Goal: Information Seeking & Learning: Learn about a topic

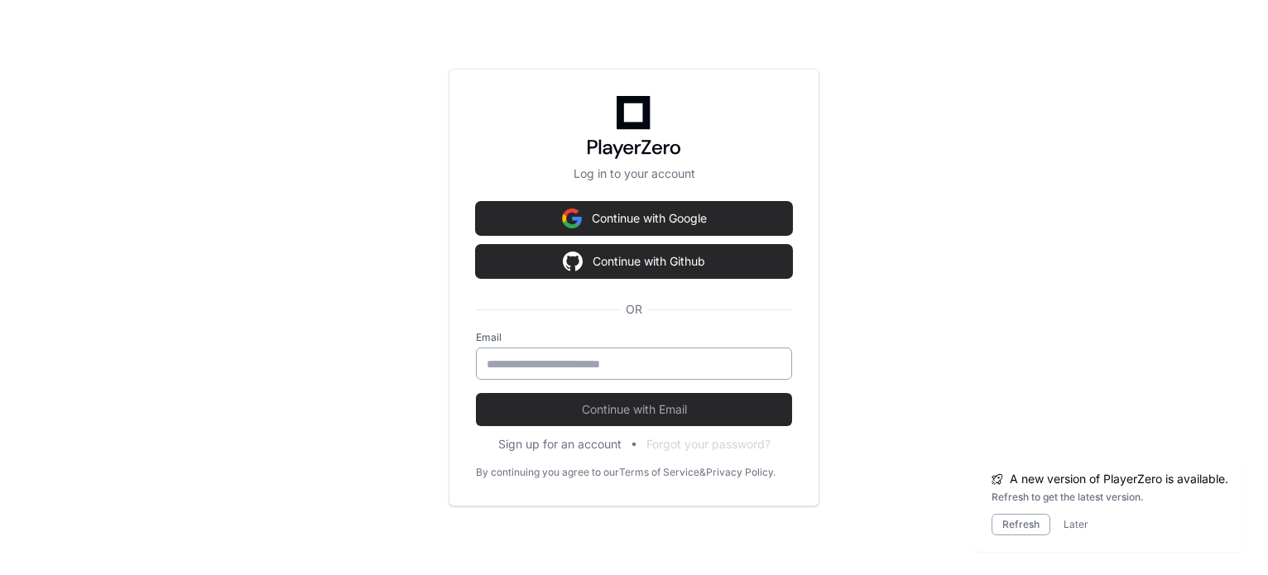
click at [613, 353] on div at bounding box center [634, 364] width 316 height 32
click at [609, 365] on input "email" at bounding box center [634, 364] width 295 height 17
type input "**********"
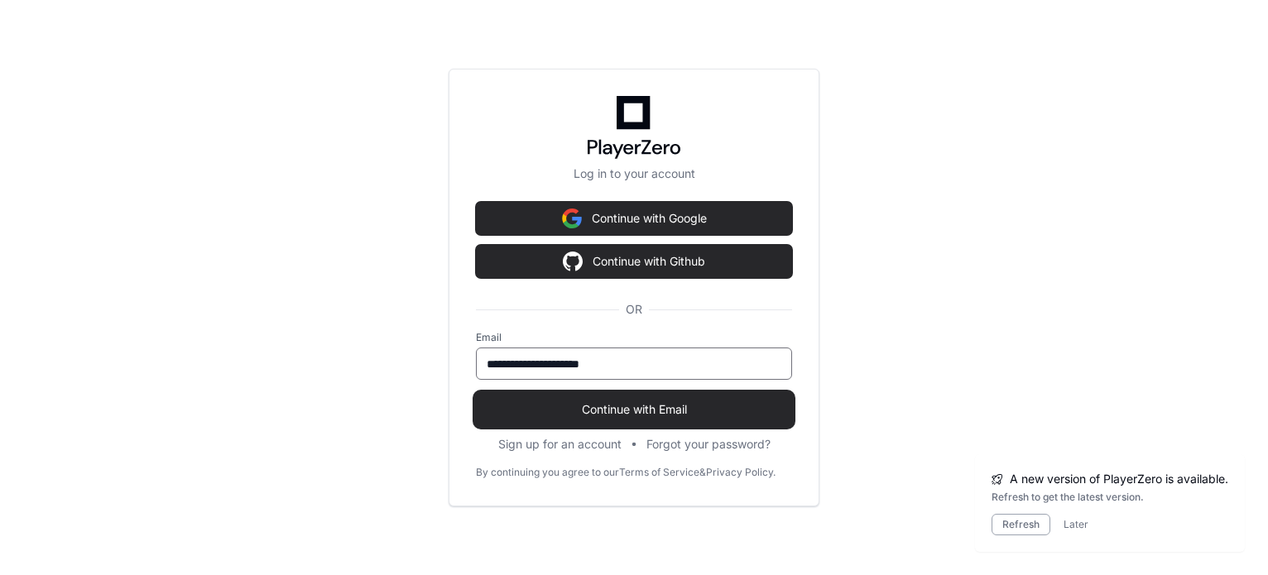
click at [613, 405] on span "Continue with Email" at bounding box center [634, 409] width 316 height 17
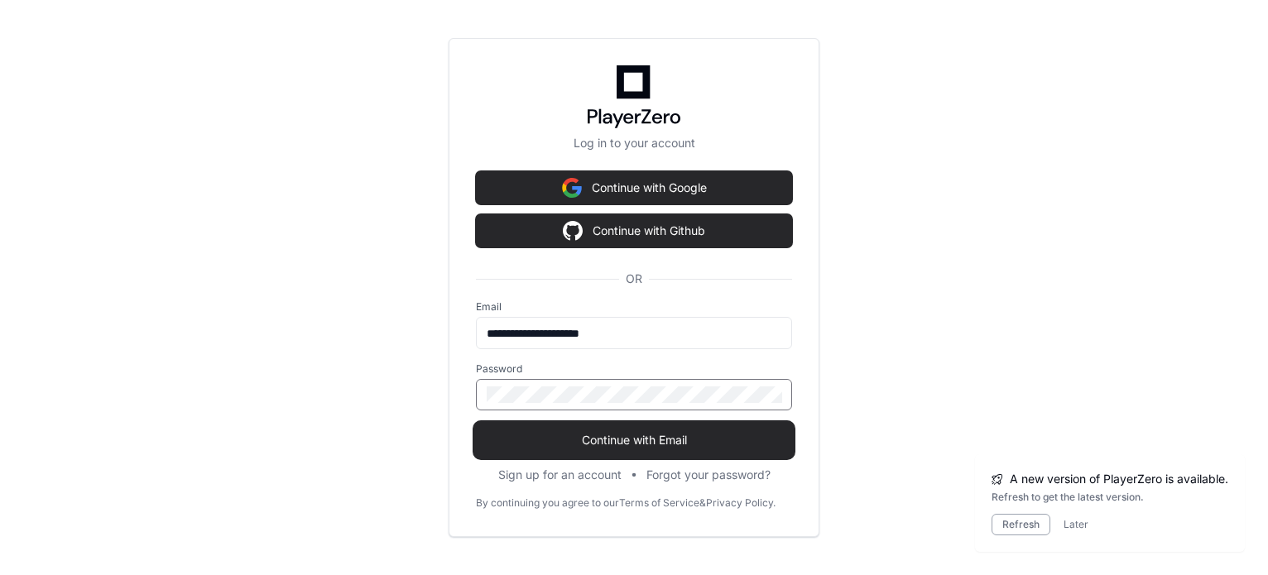
click at [476, 424] on button "Continue with Email" at bounding box center [634, 440] width 316 height 33
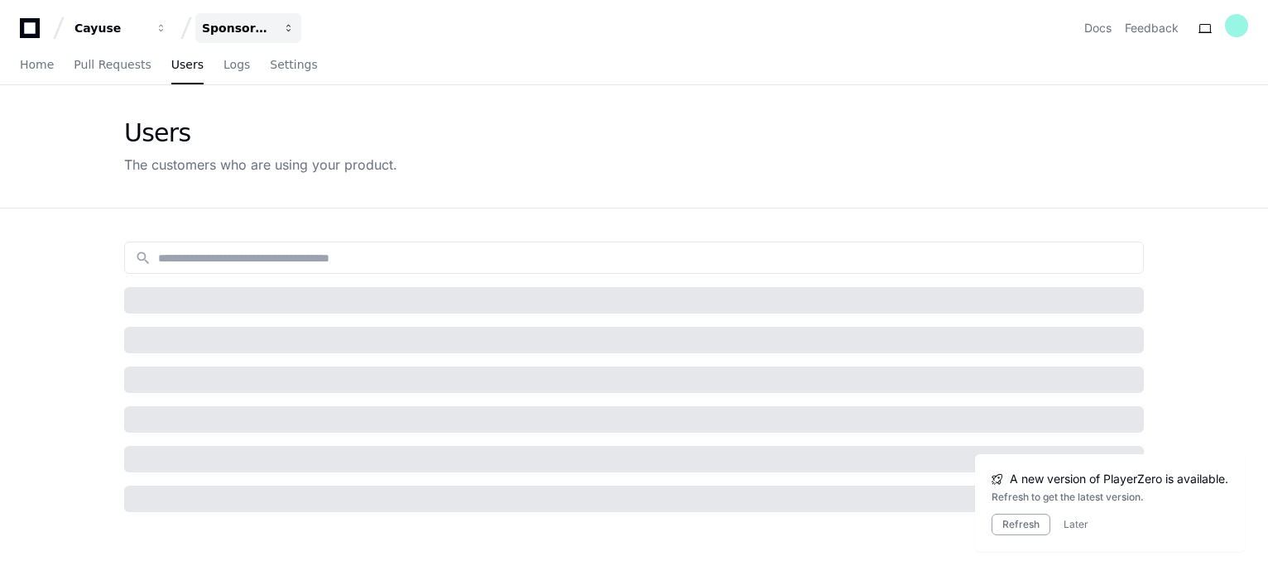
click at [245, 23] on div "Sponsored Projects (SP4)" at bounding box center [237, 28] width 71 height 17
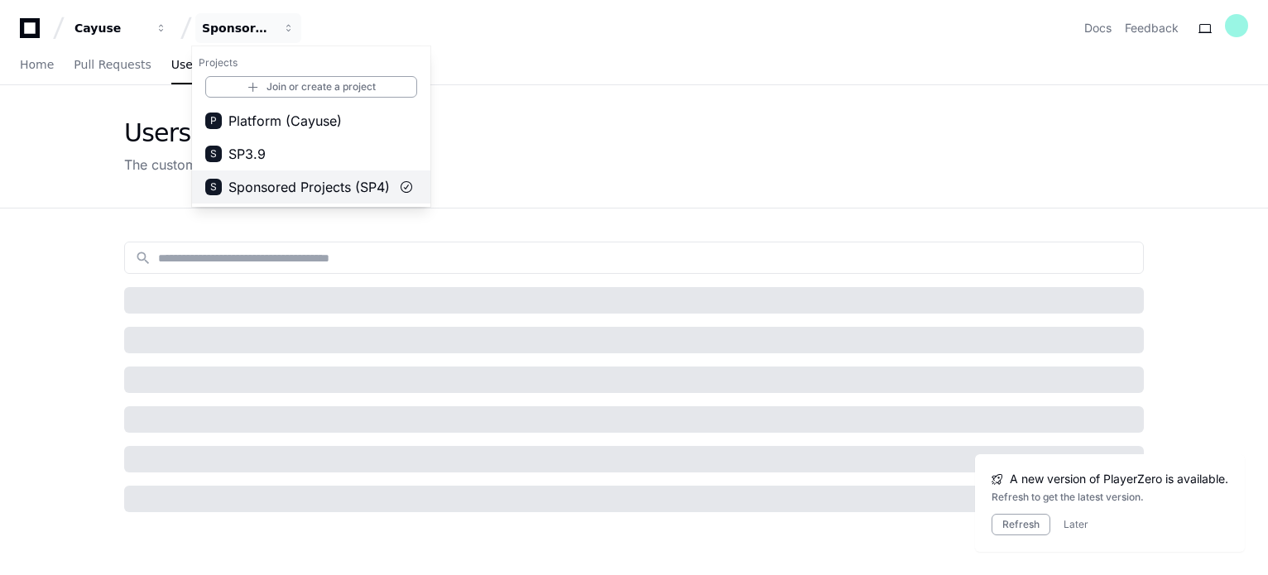
click at [284, 184] on span "Sponsored Projects (SP4)" at bounding box center [308, 187] width 161 height 20
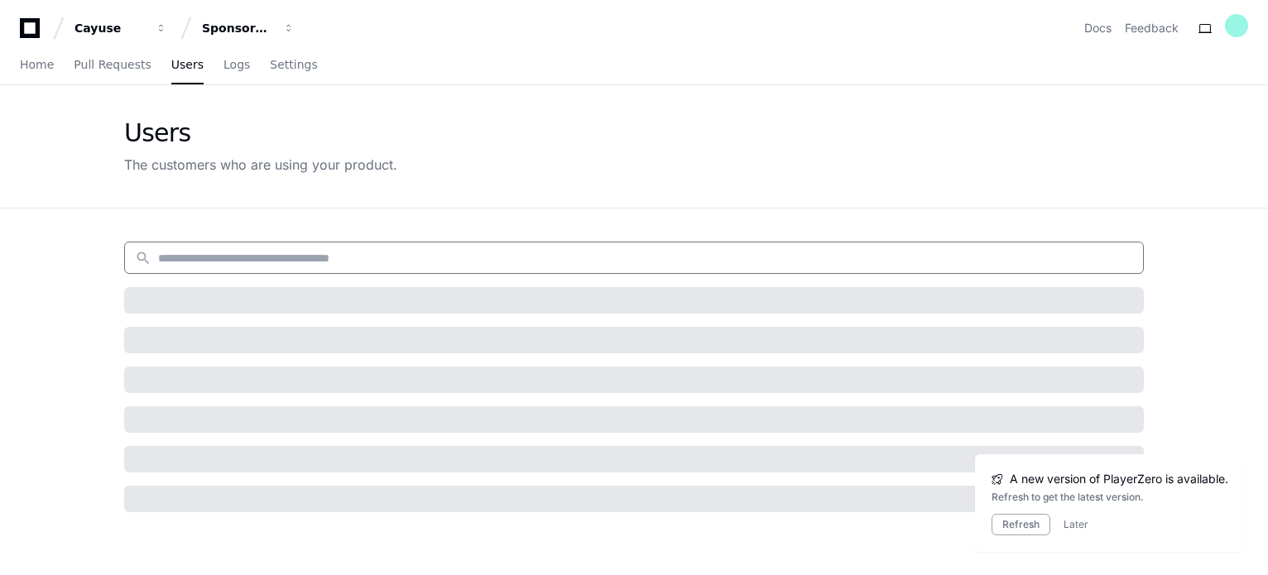
click at [266, 264] on input at bounding box center [645, 258] width 975 height 17
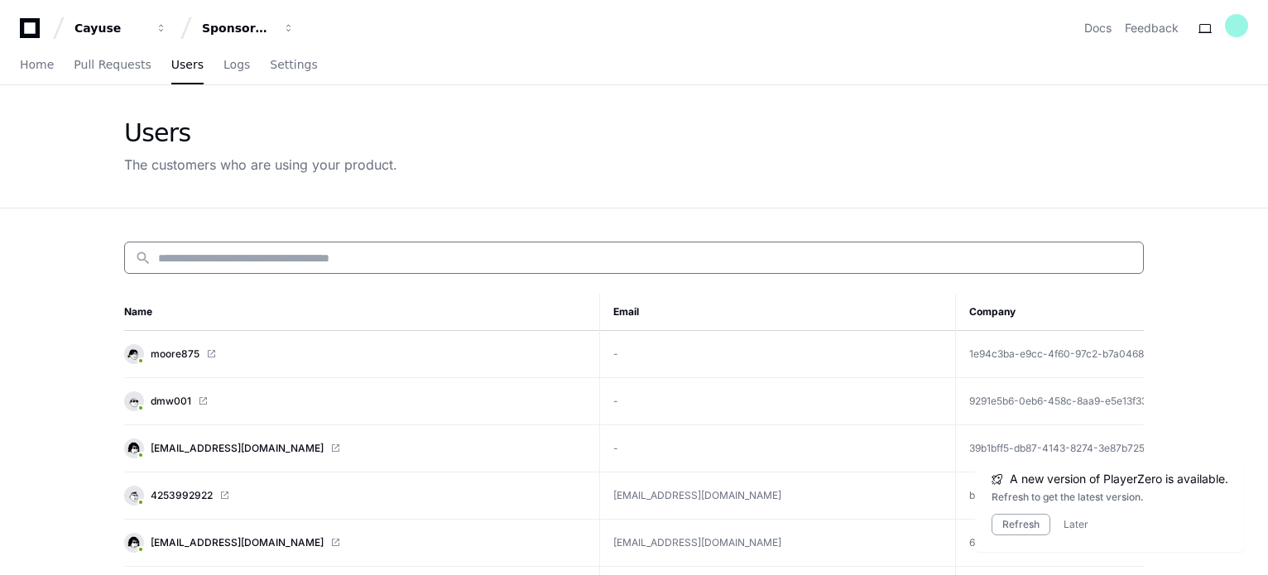
paste input "**********"
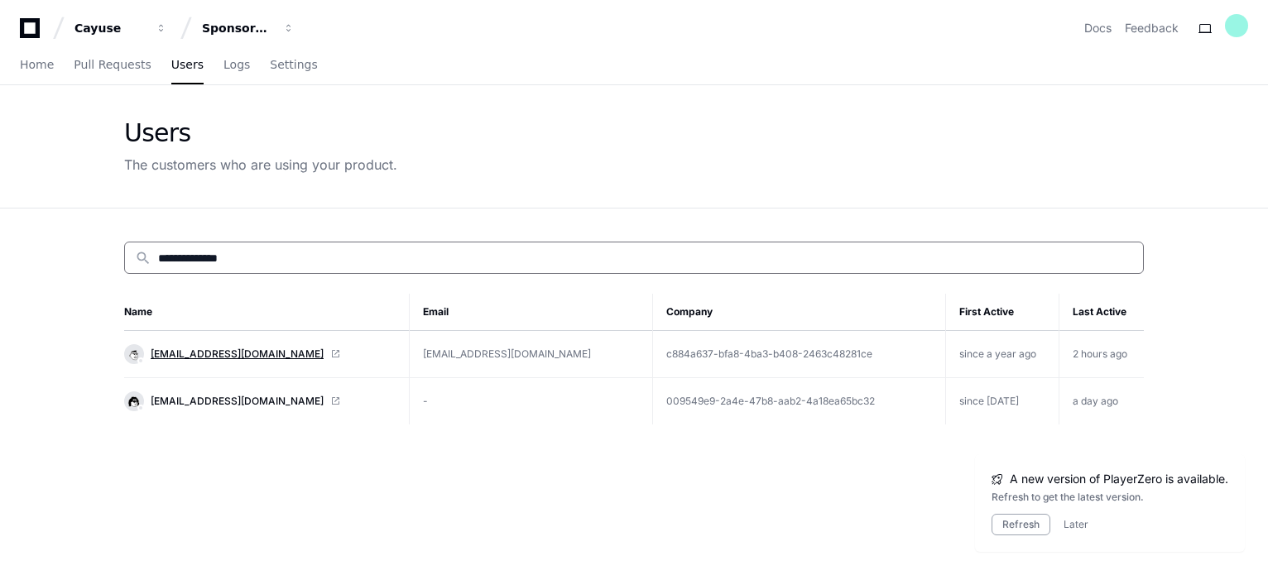
type input "**********"
click at [222, 354] on span "[EMAIL_ADDRESS][DOMAIN_NAME]" at bounding box center [237, 354] width 173 height 13
click at [223, 354] on span "[EMAIL_ADDRESS][DOMAIN_NAME]" at bounding box center [237, 354] width 173 height 13
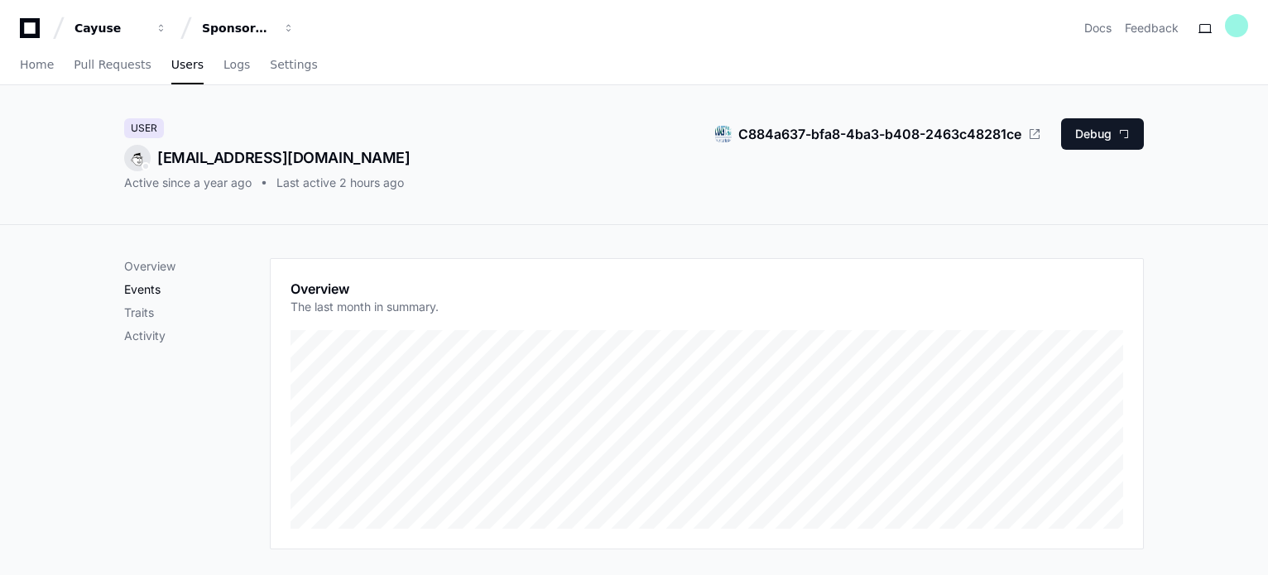
click at [156, 290] on p "Events" at bounding box center [197, 289] width 146 height 17
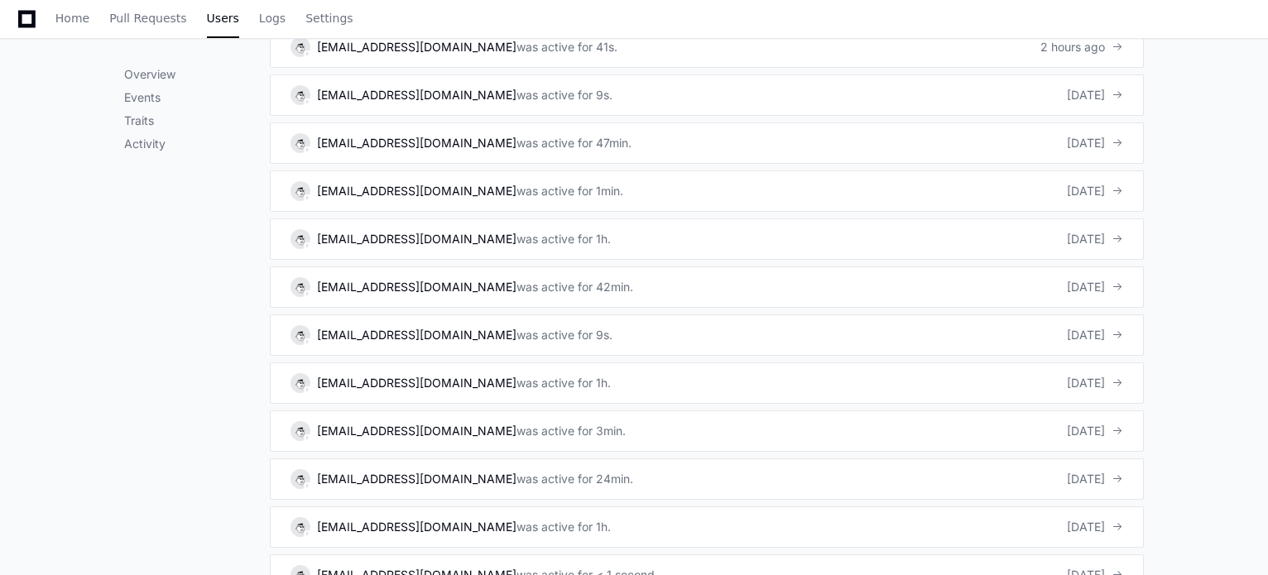
scroll to position [1156, 0]
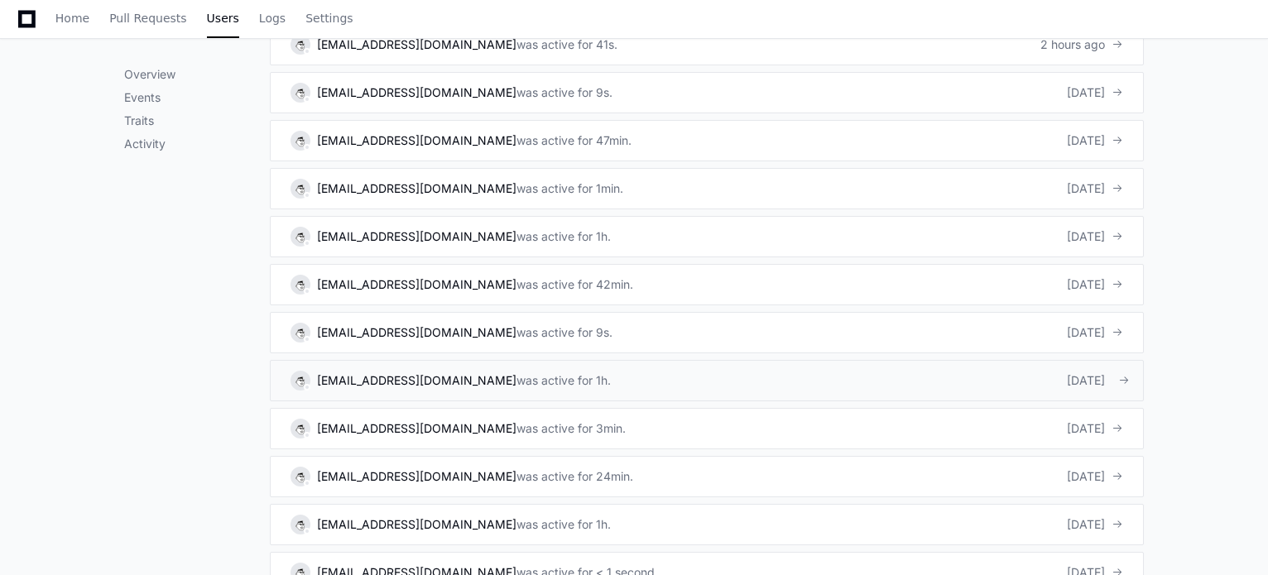
click at [565, 390] on link "mmeaton@wm.edu was active for 1h. 11 days ago" at bounding box center [707, 380] width 874 height 41
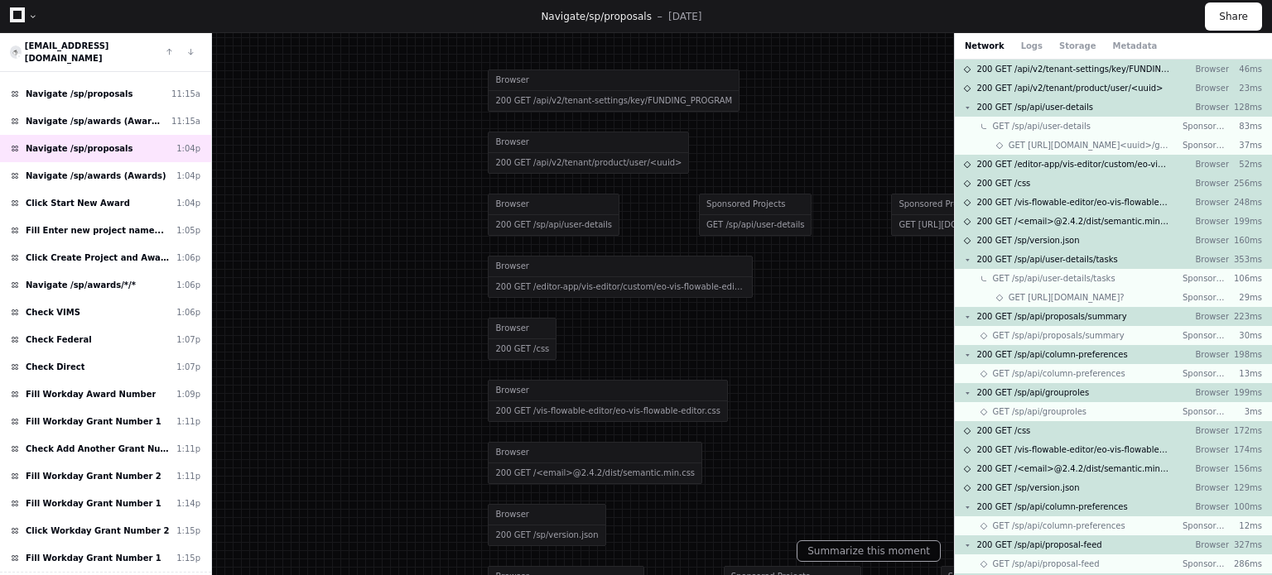
scroll to position [775, 0]
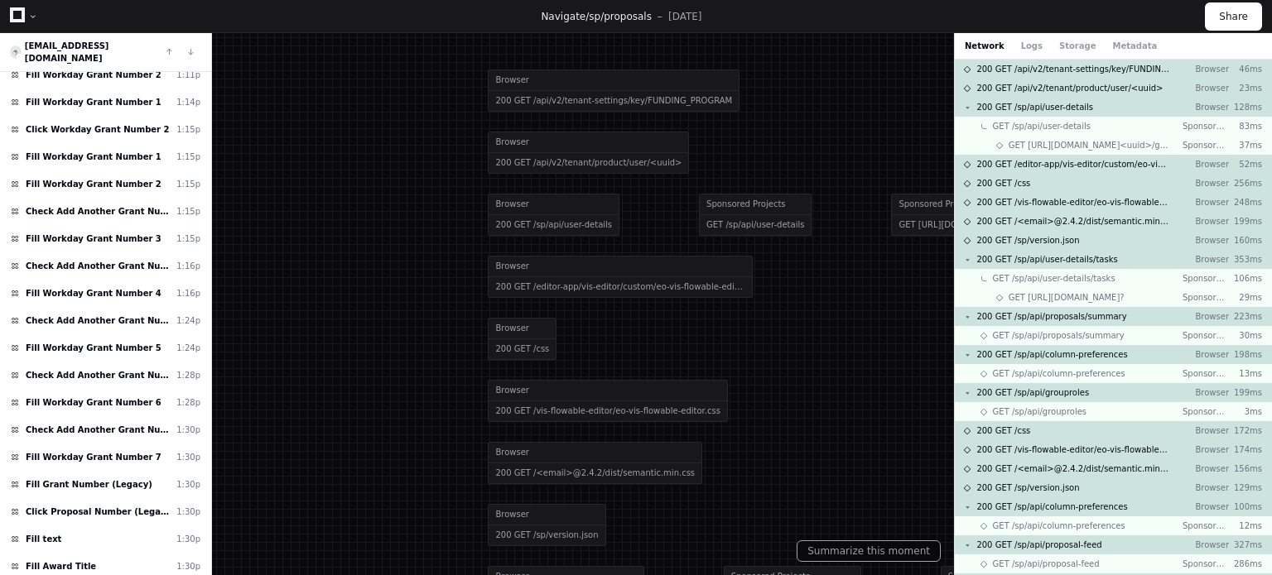
click at [211, 357] on div "mmeaton@wm.edu Load more Click General Info 9:41a Navigate /sp/awards (Awards) …" at bounding box center [106, 304] width 212 height 542
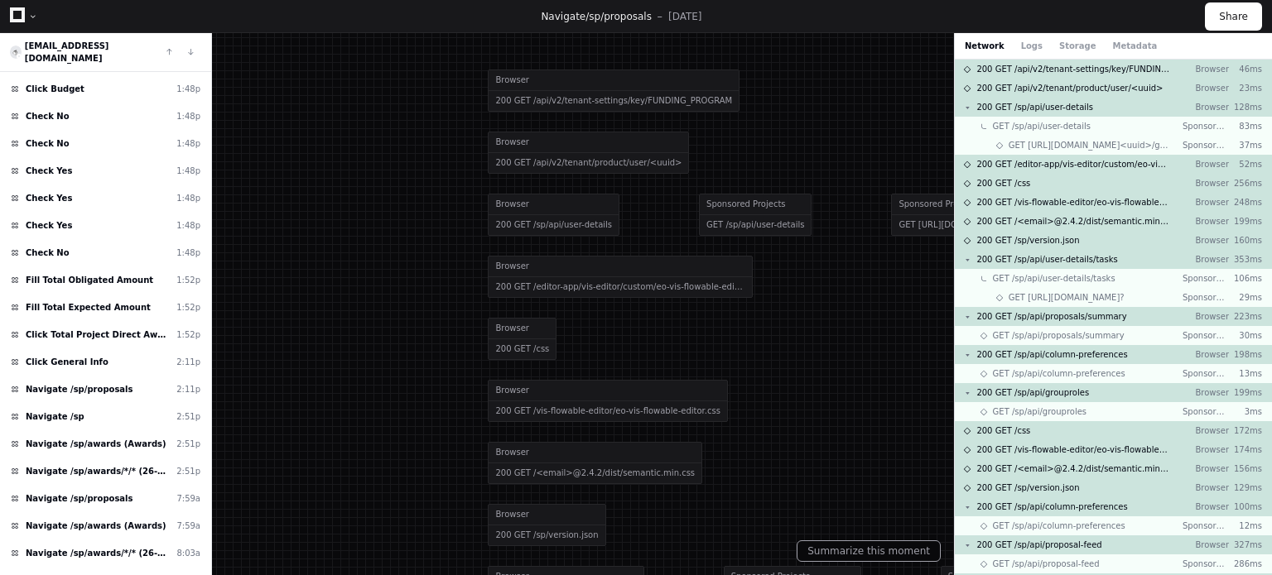
scroll to position [3088, 0]
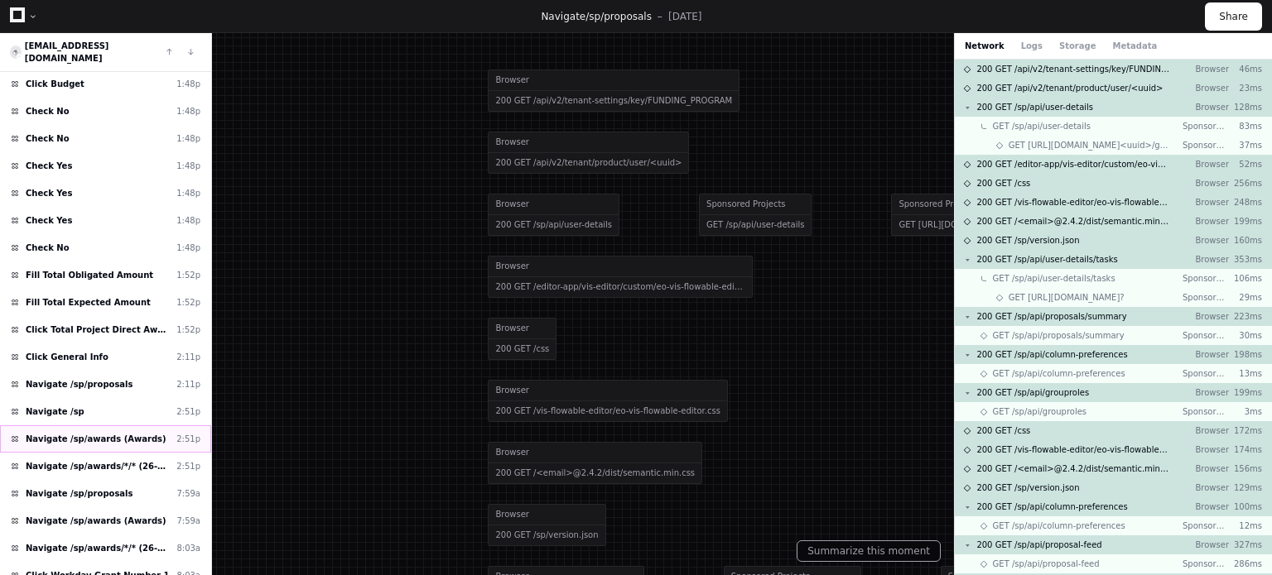
click at [129, 433] on span "Navigate /sp/awards (Awards)" at bounding box center [96, 439] width 141 height 12
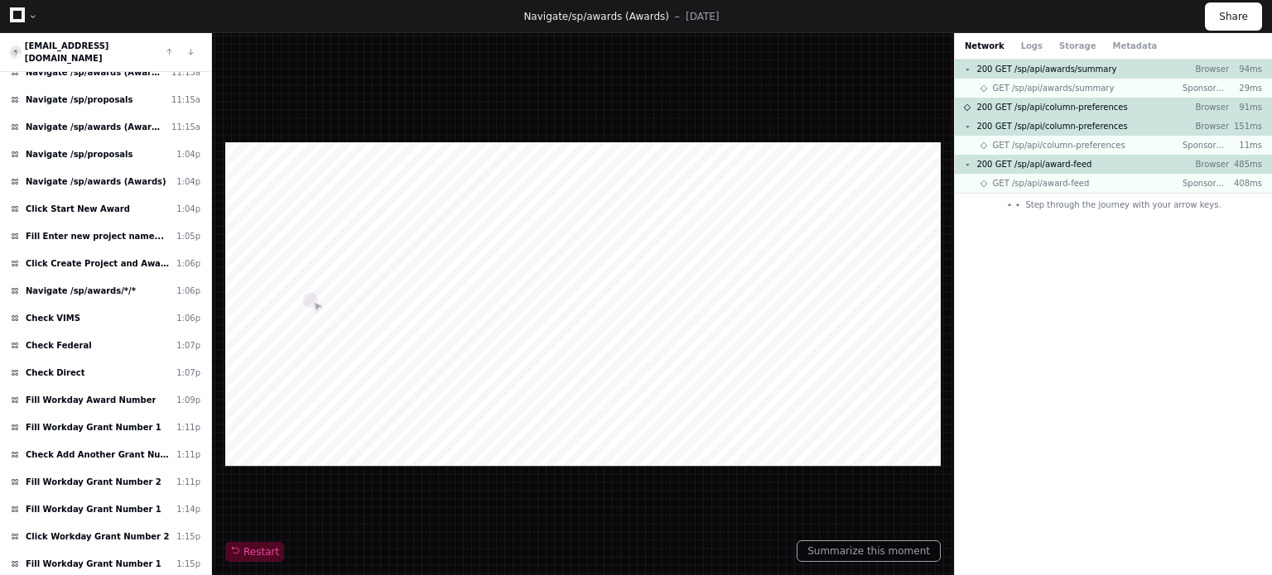
scroll to position [363, 0]
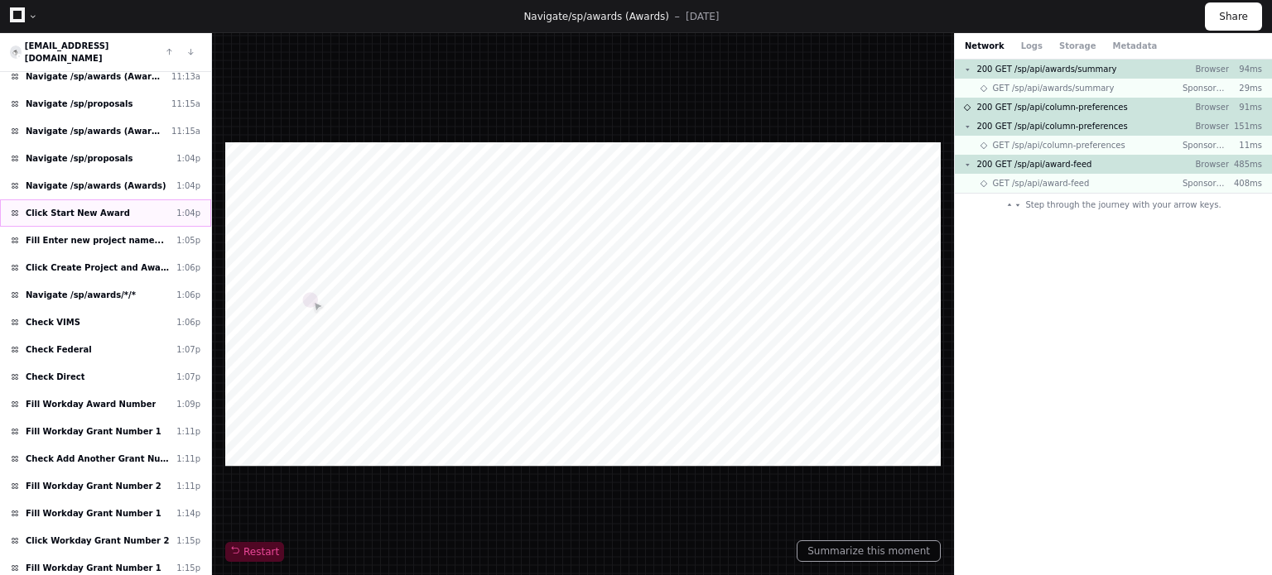
click at [127, 202] on div "Click Start New Award 1:04p" at bounding box center [105, 213] width 211 height 27
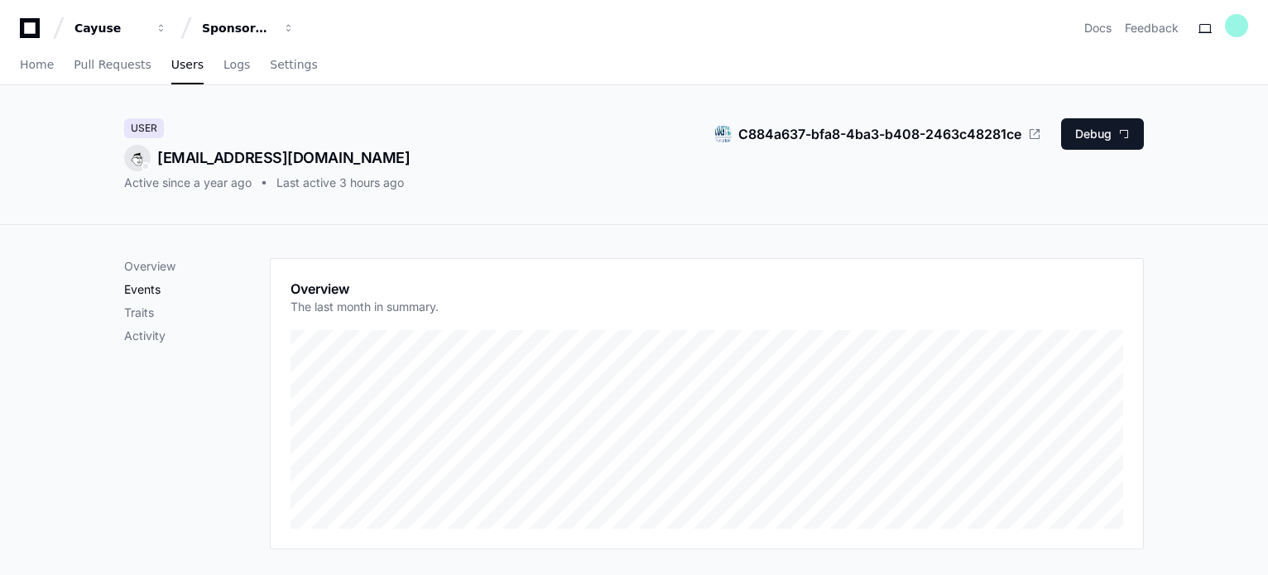
click at [156, 291] on p "Events" at bounding box center [197, 289] width 146 height 17
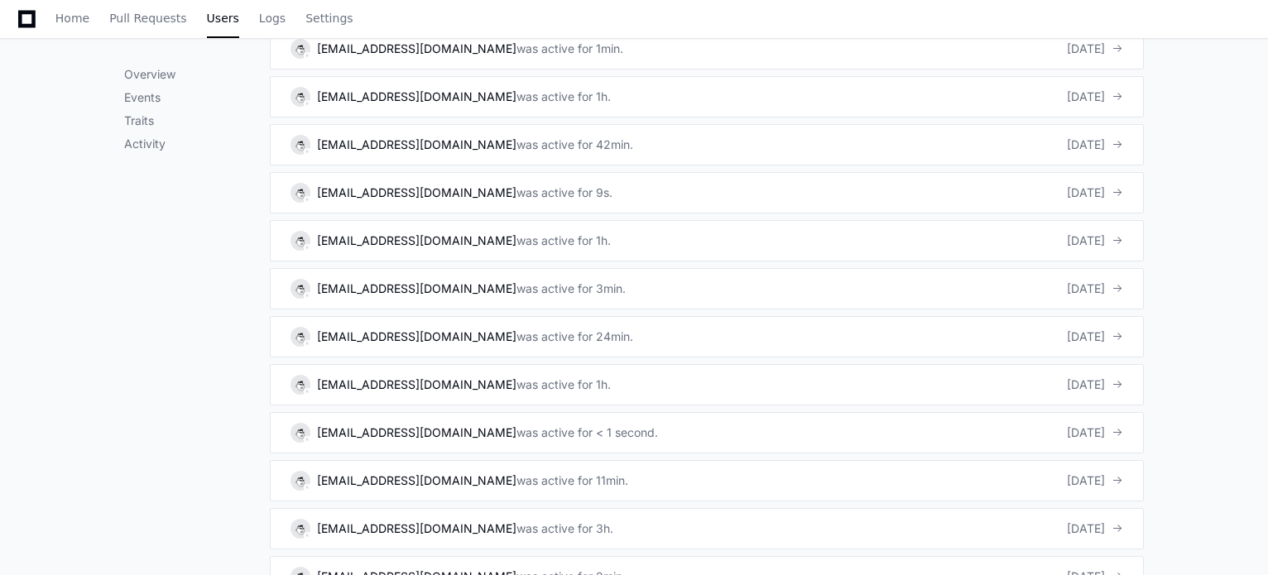
scroll to position [1138, 0]
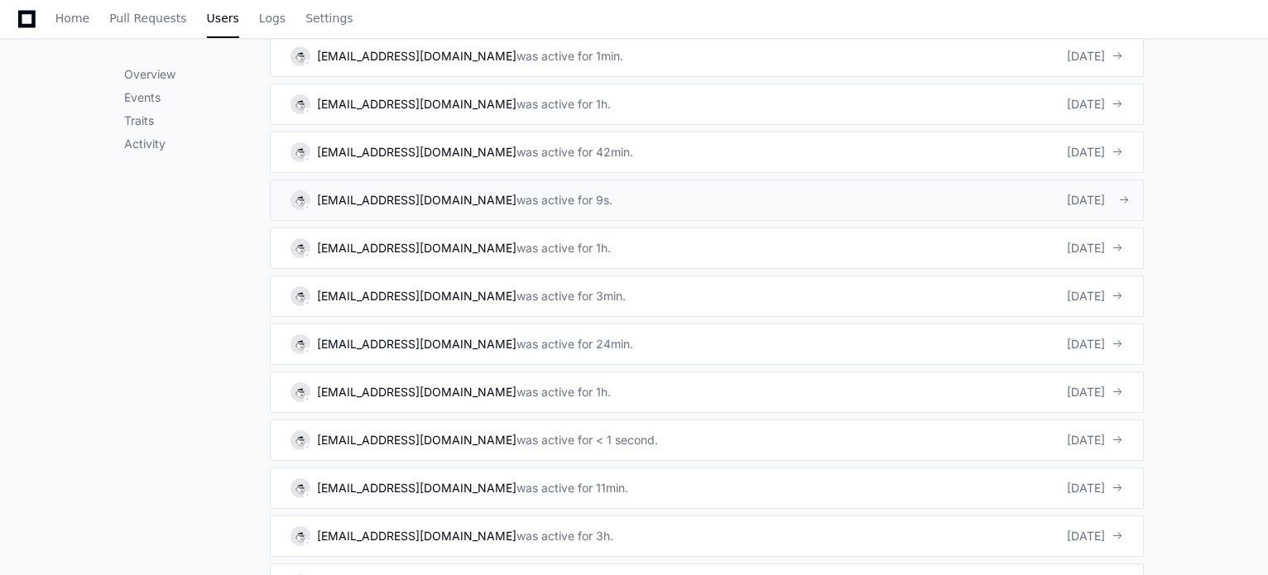
click at [709, 195] on link "[EMAIL_ADDRESS][DOMAIN_NAME] was active for 9s. [DATE]" at bounding box center [707, 200] width 874 height 41
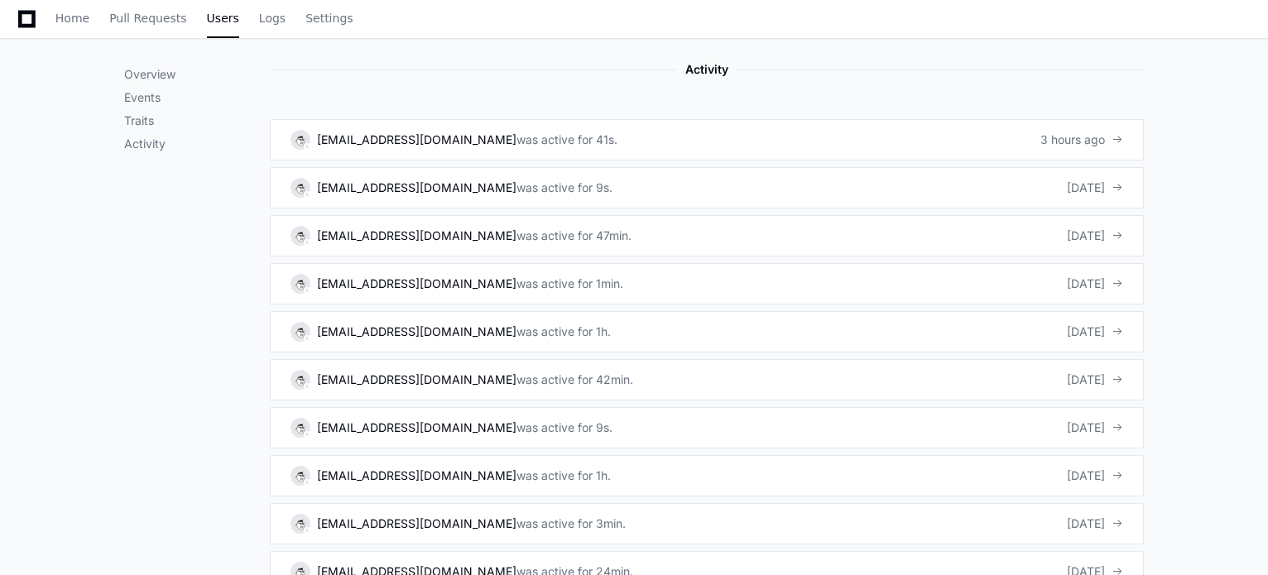
scroll to position [1086, 0]
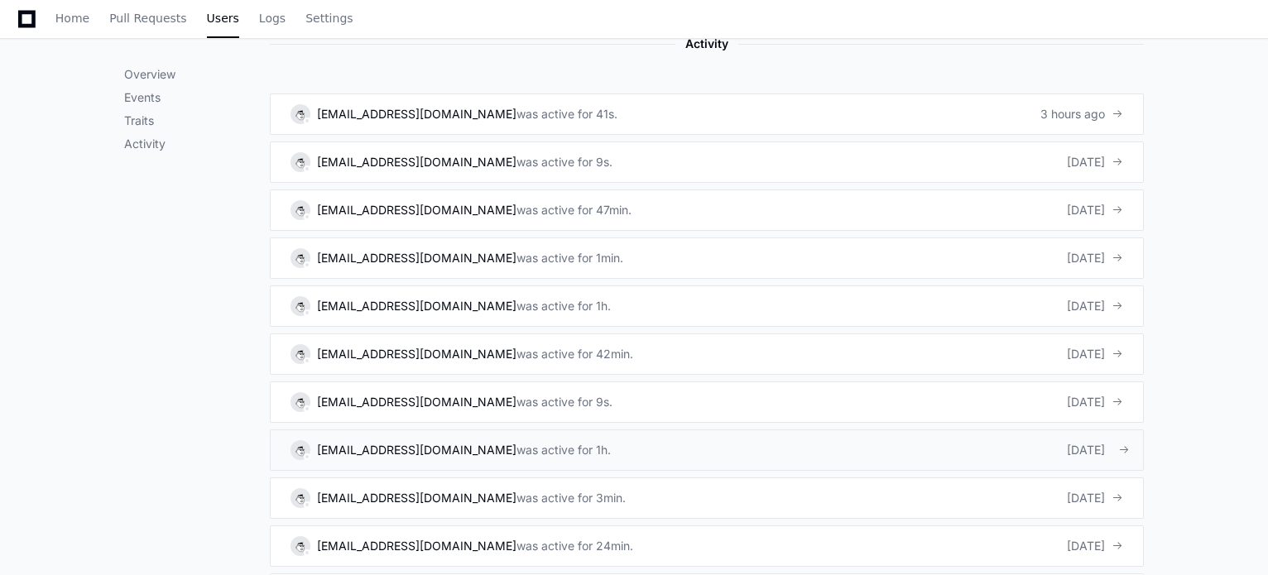
click at [517, 443] on div "was active for 1h." at bounding box center [564, 450] width 94 height 17
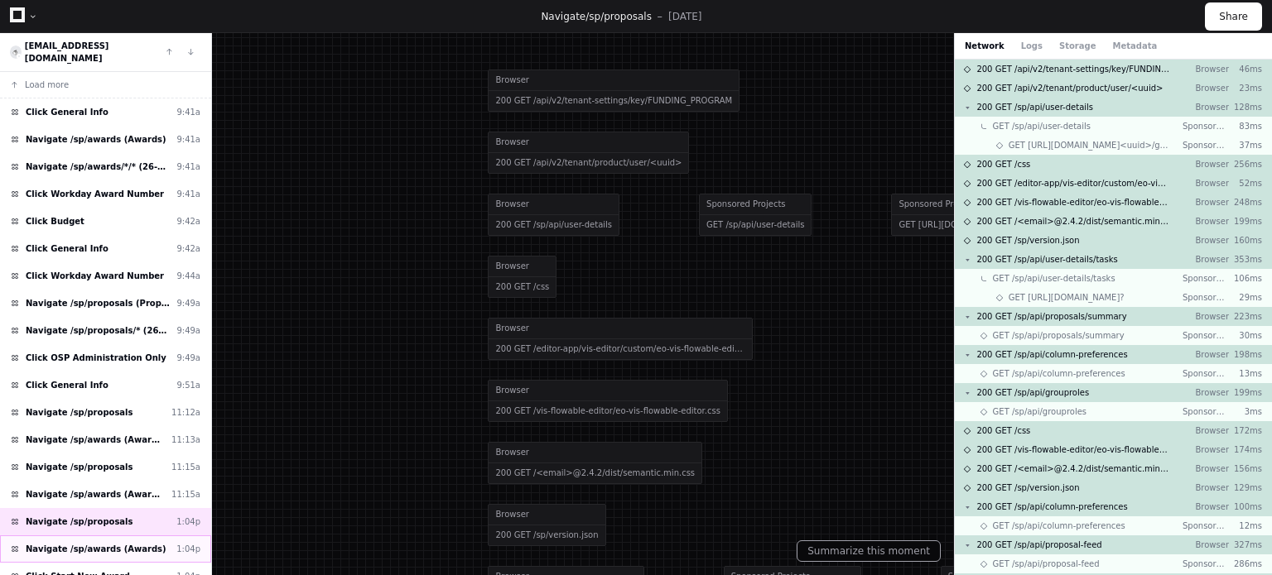
click at [124, 543] on span "Navigate /sp/awards (Awards)" at bounding box center [96, 549] width 141 height 12
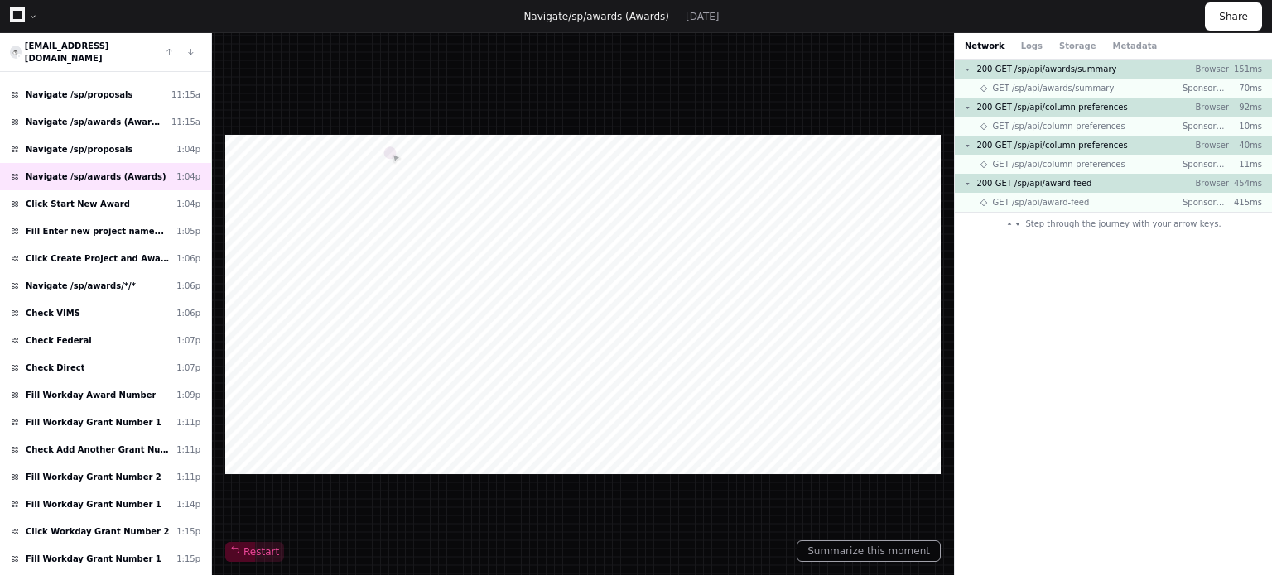
scroll to position [373, 0]
click at [79, 197] on span "Click Start New Award" at bounding box center [78, 203] width 104 height 12
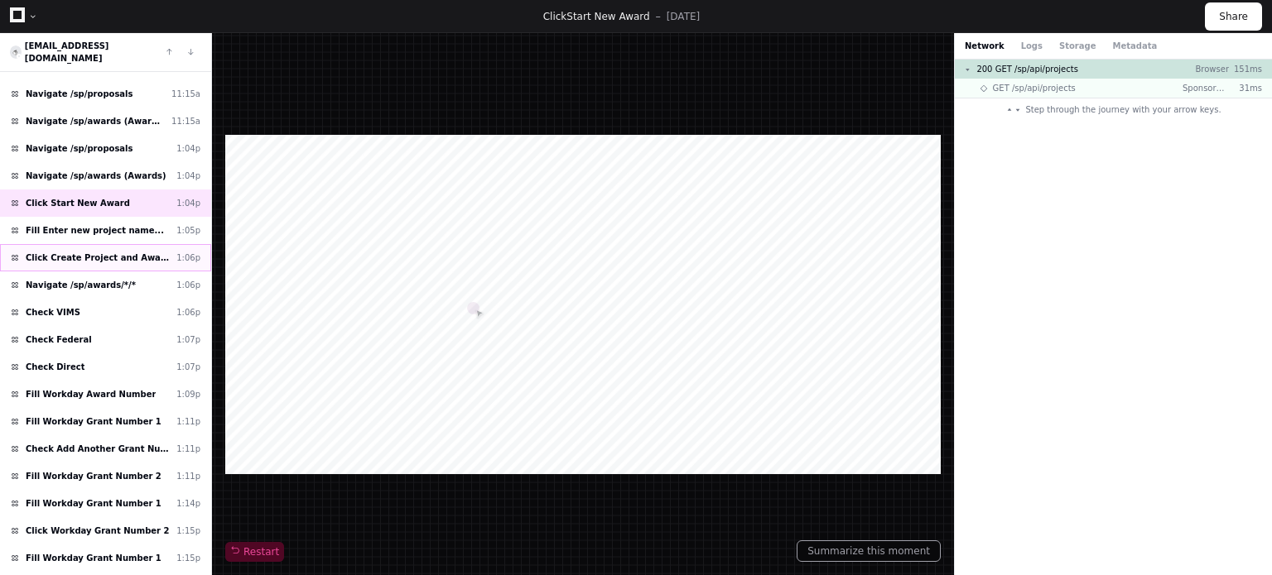
click at [109, 252] on span "Click Create Project and Award" at bounding box center [98, 258] width 144 height 12
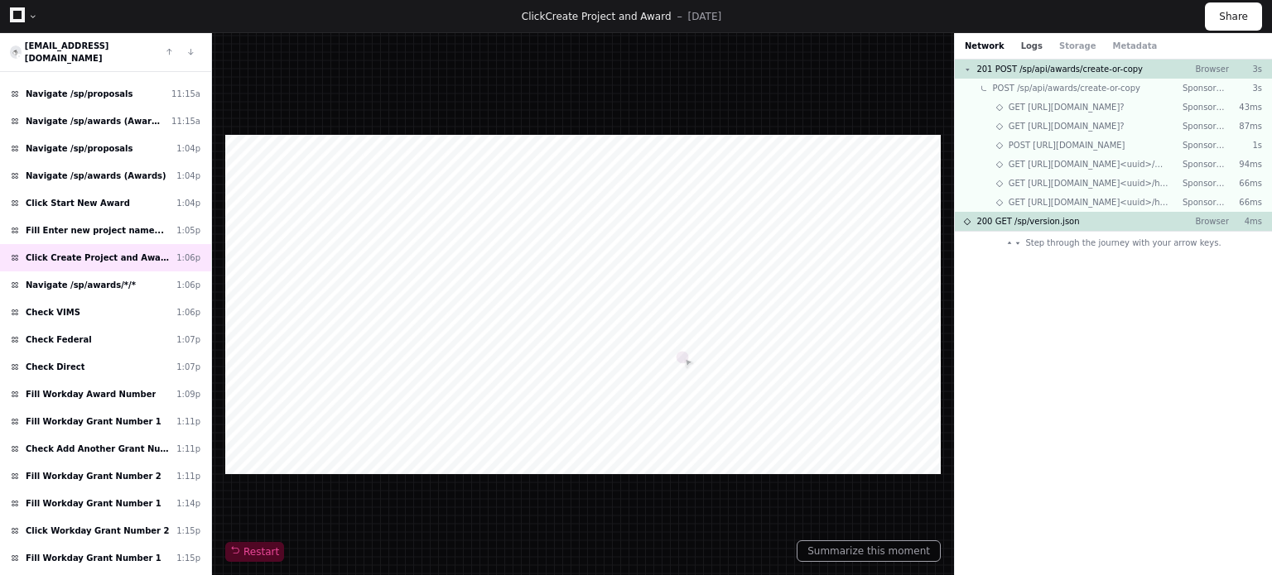
click at [1029, 46] on button "Logs" at bounding box center [1032, 46] width 22 height 12
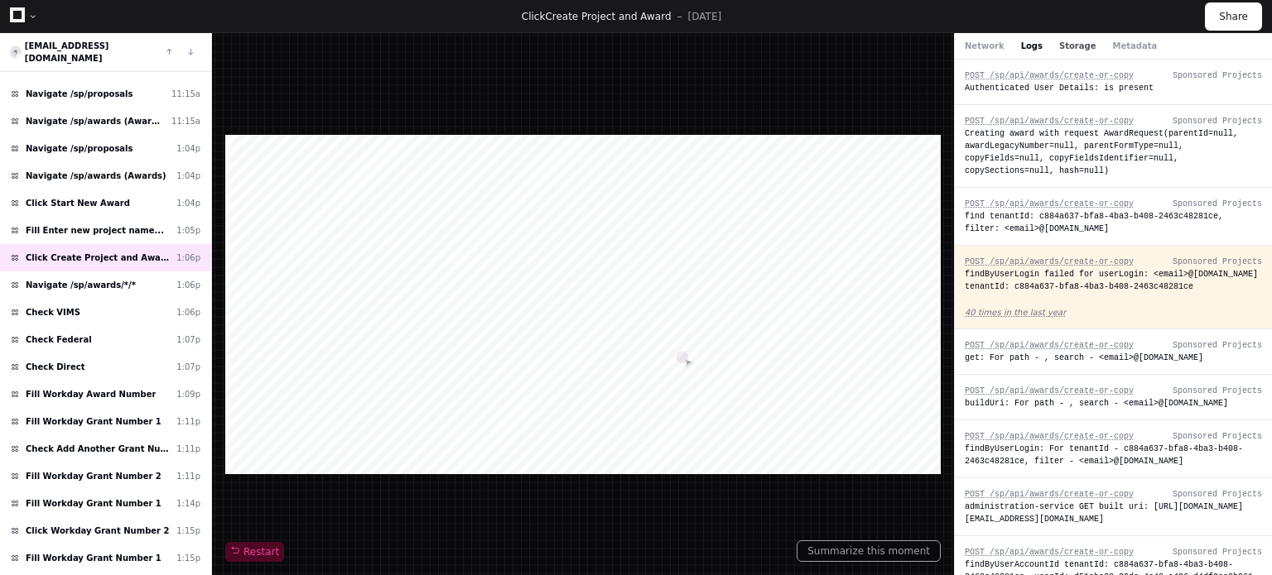
click at [1063, 46] on button "Storage" at bounding box center [1077, 46] width 36 height 12
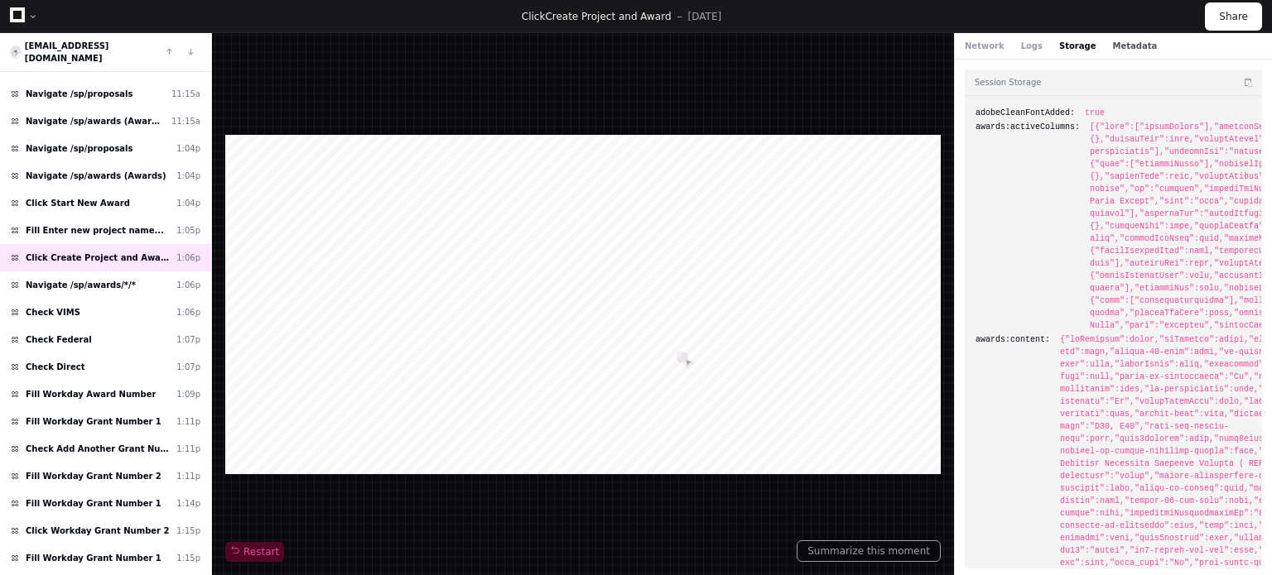
click at [1112, 44] on button "Metadata" at bounding box center [1134, 46] width 45 height 12
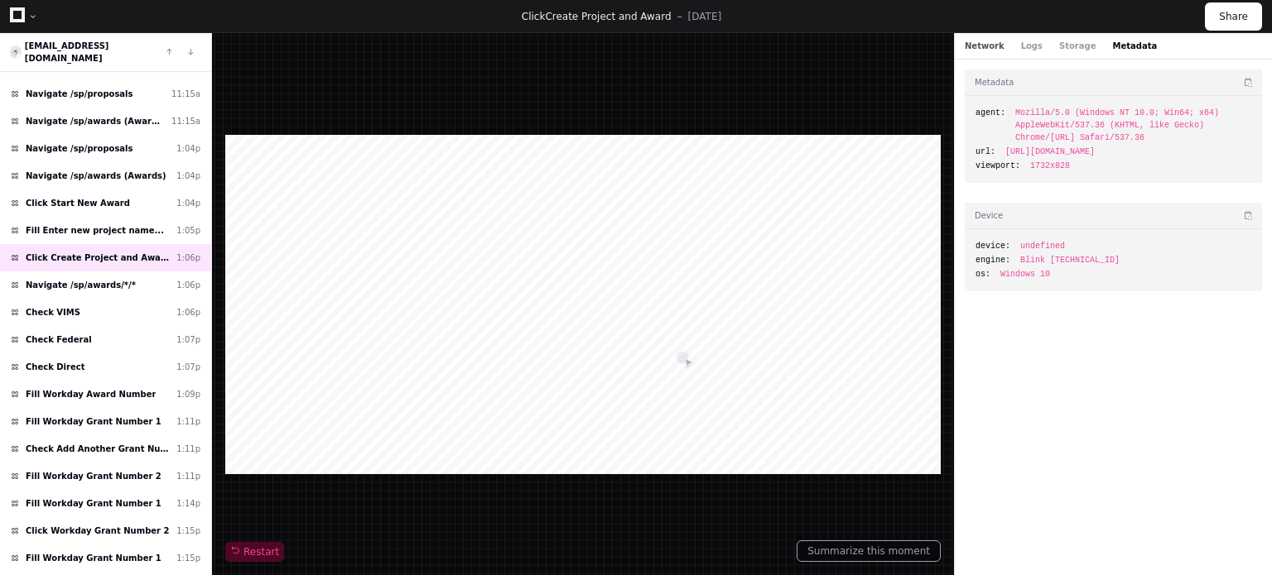
click at [988, 44] on button "Network" at bounding box center [984, 46] width 40 height 12
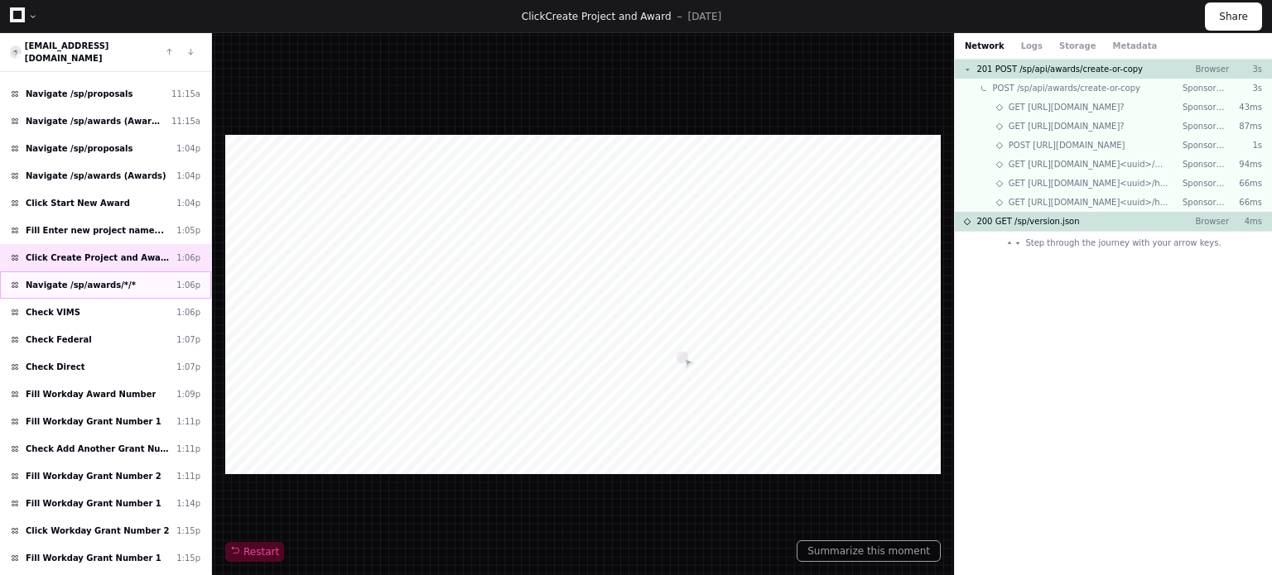
click at [117, 279] on span "Navigate /sp/awards/*/*" at bounding box center [81, 285] width 110 height 12
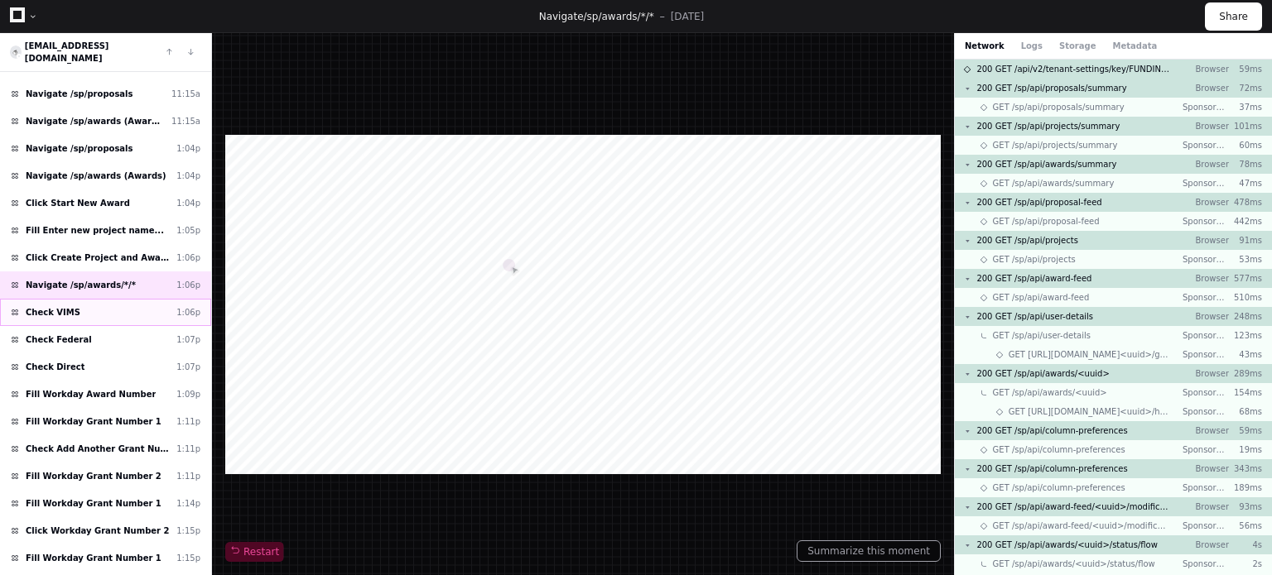
click at [117, 299] on div "Check VIMS 1:06p" at bounding box center [105, 312] width 211 height 27
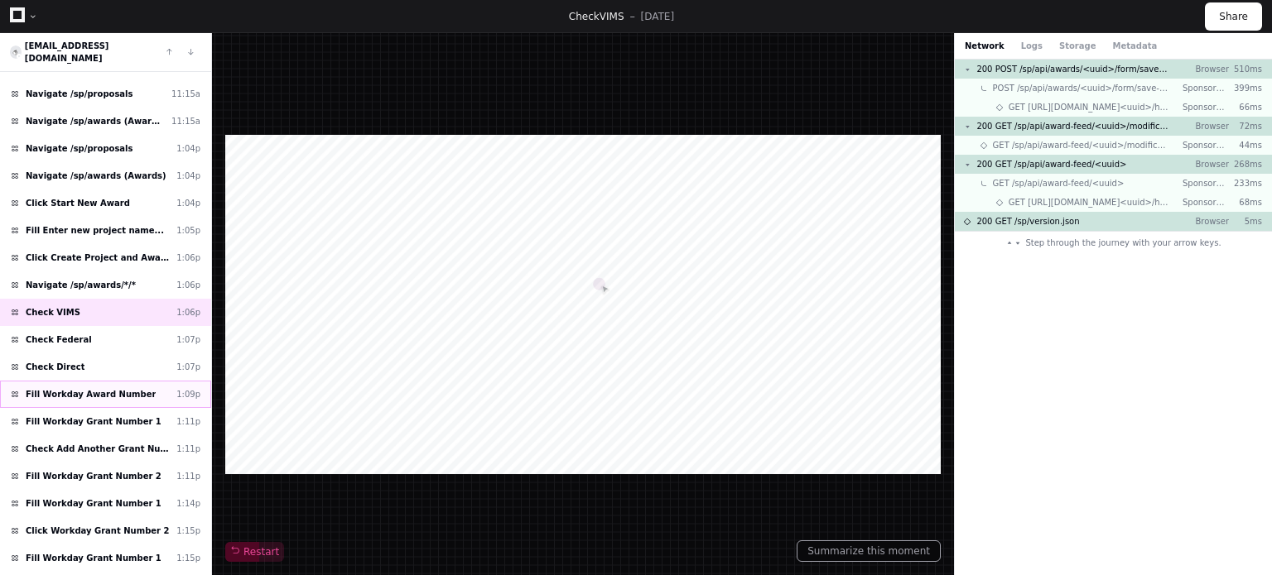
click at [129, 388] on span "Fill Workday Award Number" at bounding box center [91, 394] width 130 height 12
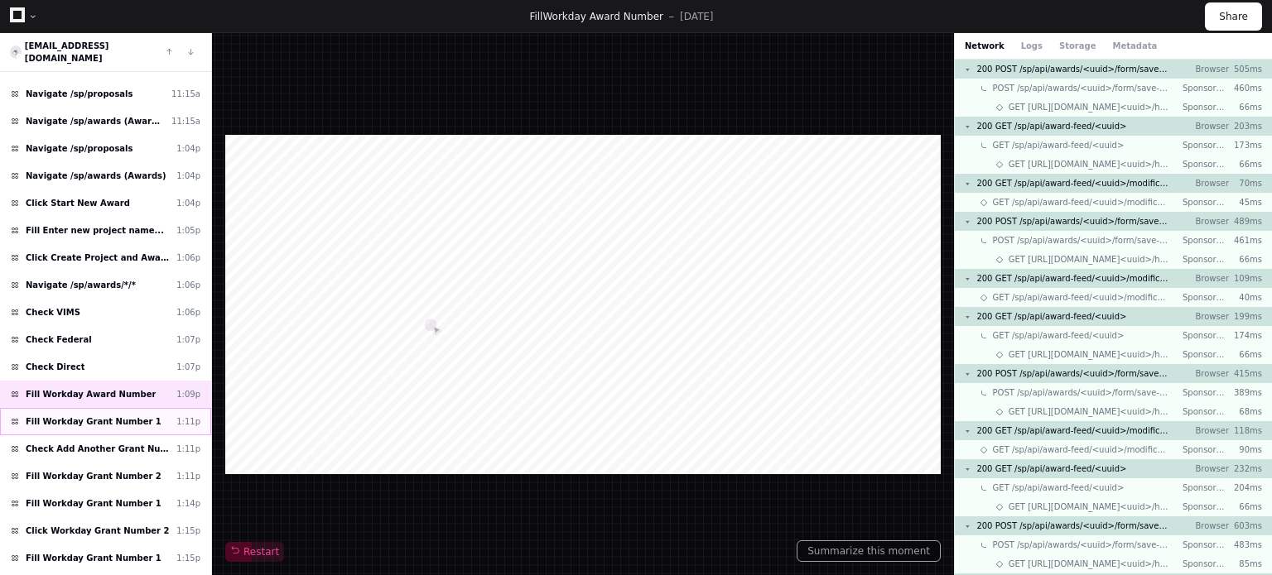
click at [132, 416] on span "Fill Workday Grant Number 1" at bounding box center [94, 422] width 136 height 12
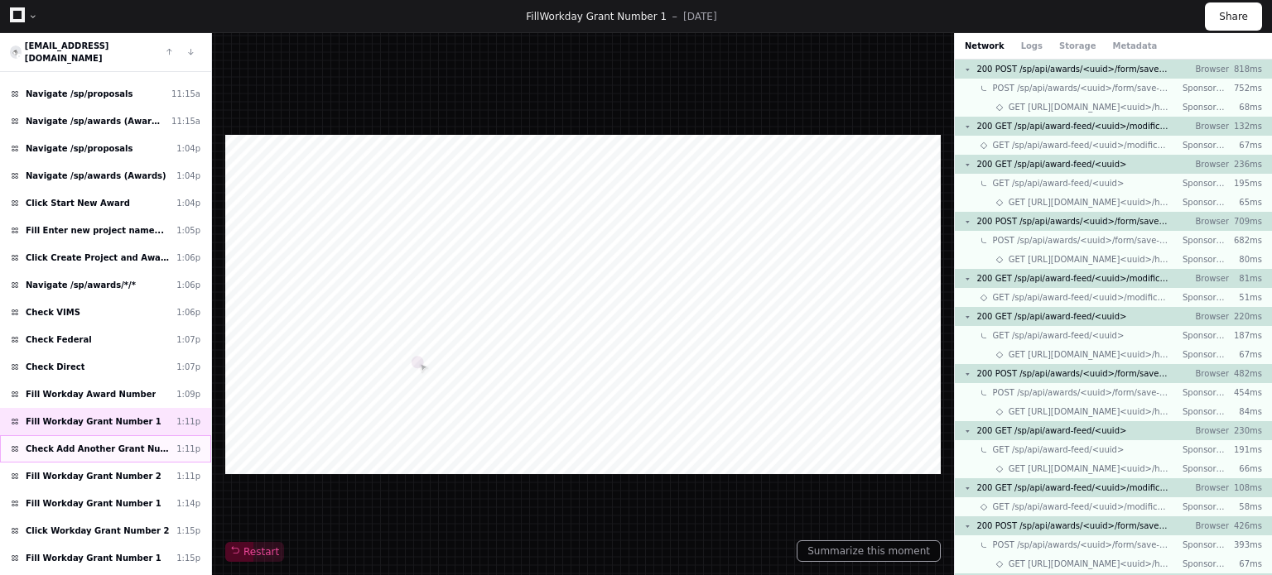
click at [141, 443] on span "Check Add Another Grant Number" at bounding box center [98, 449] width 144 height 12
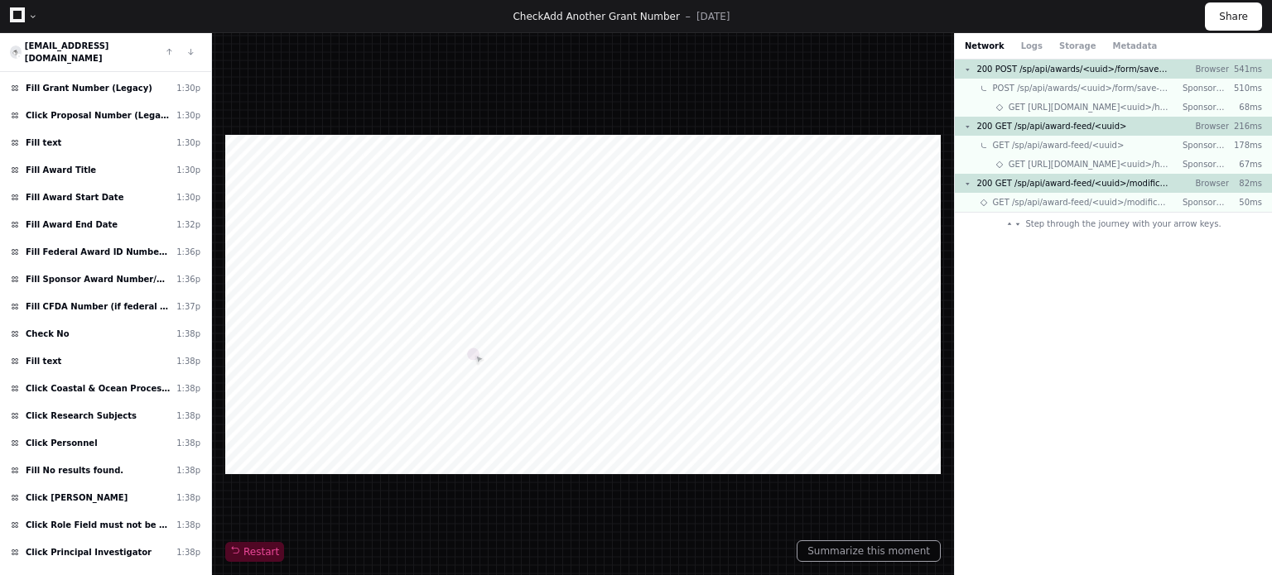
scroll to position [1182, 0]
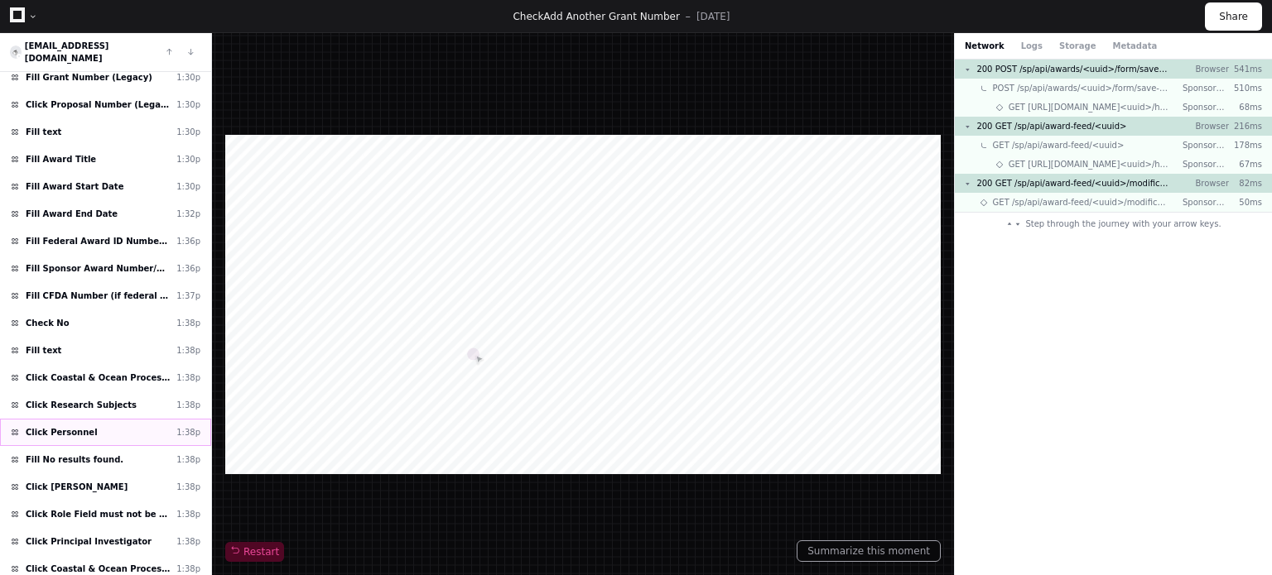
click at [207, 419] on div "Click Personnel 1:38p" at bounding box center [105, 432] width 211 height 27
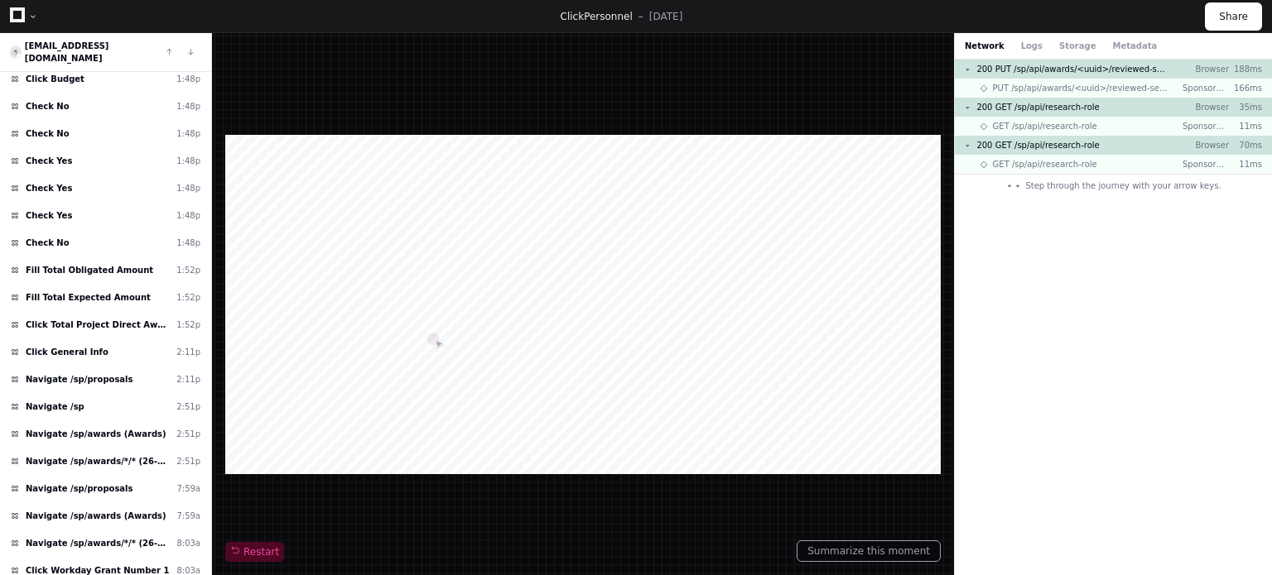
scroll to position [3087, 0]
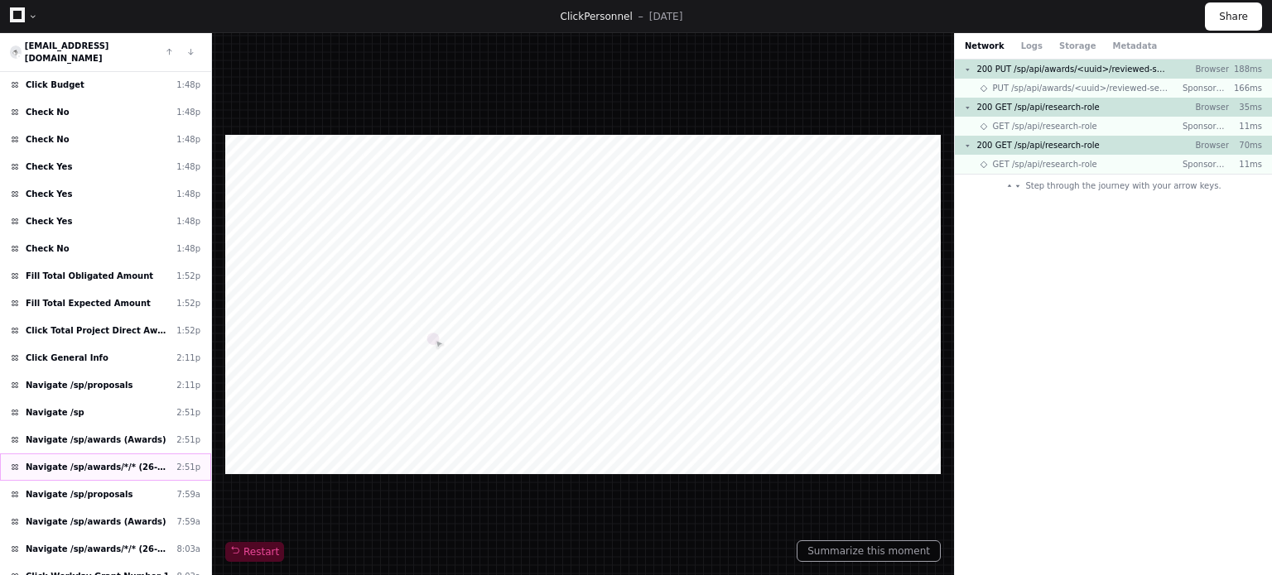
click at [123, 461] on span "Navigate /sp/awards/*/* (26-0009-A0001)" at bounding box center [98, 467] width 144 height 12
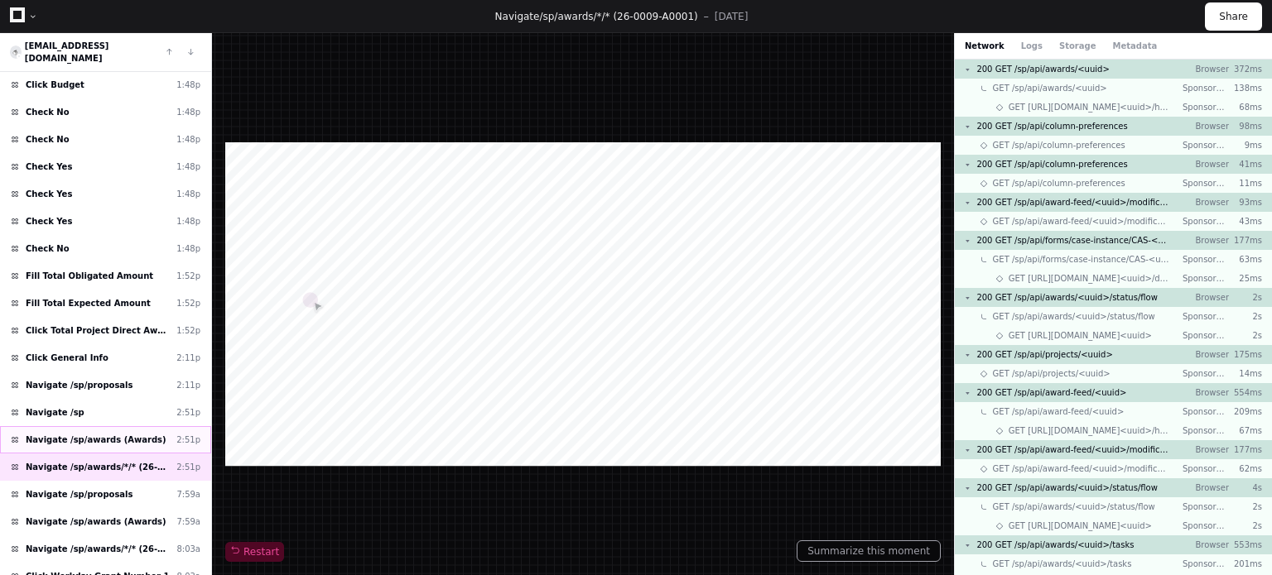
click at [123, 434] on span "Navigate /sp/awards (Awards)" at bounding box center [96, 440] width 141 height 12
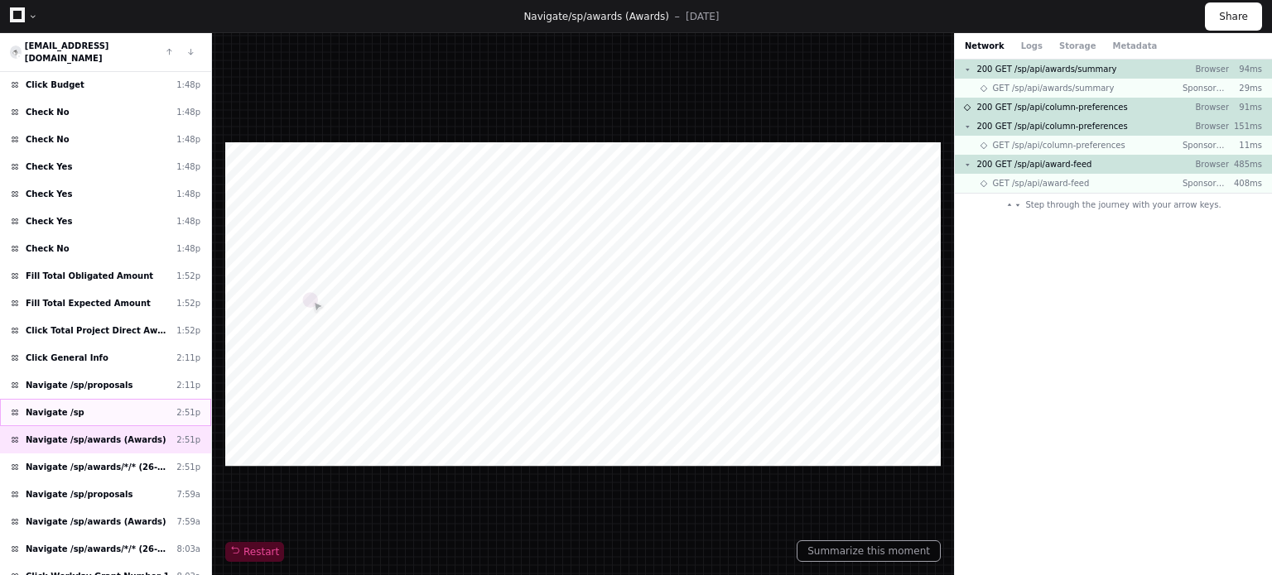
click at [124, 399] on div "Navigate /sp 2:51p" at bounding box center [105, 412] width 211 height 27
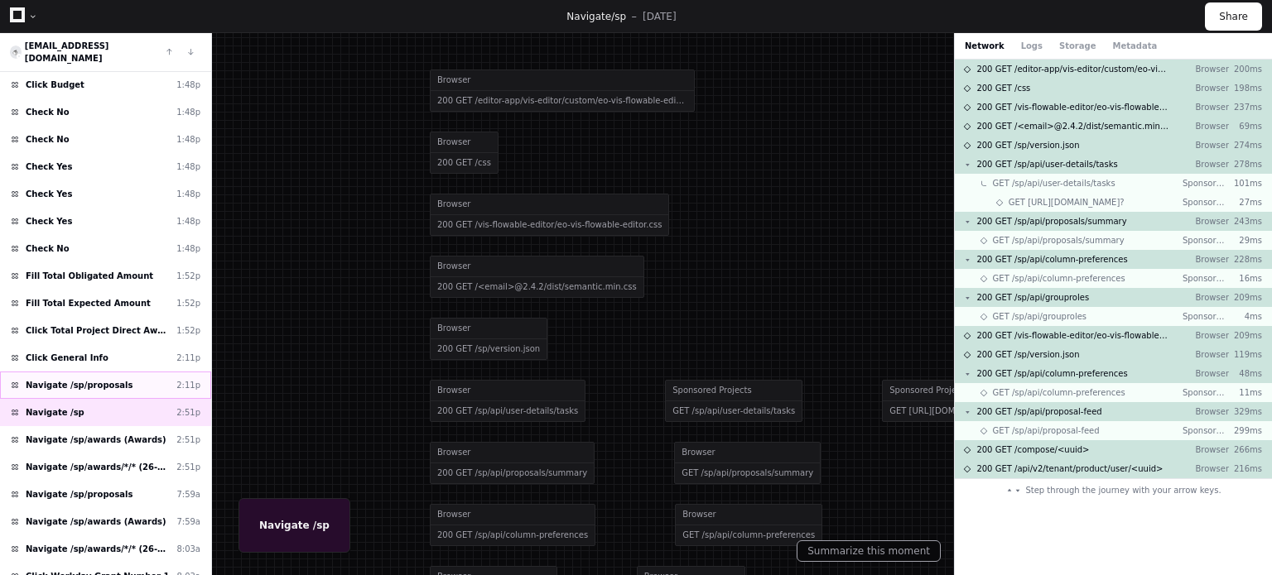
click at [131, 372] on div "Navigate /sp/proposals 2:11p" at bounding box center [105, 385] width 211 height 27
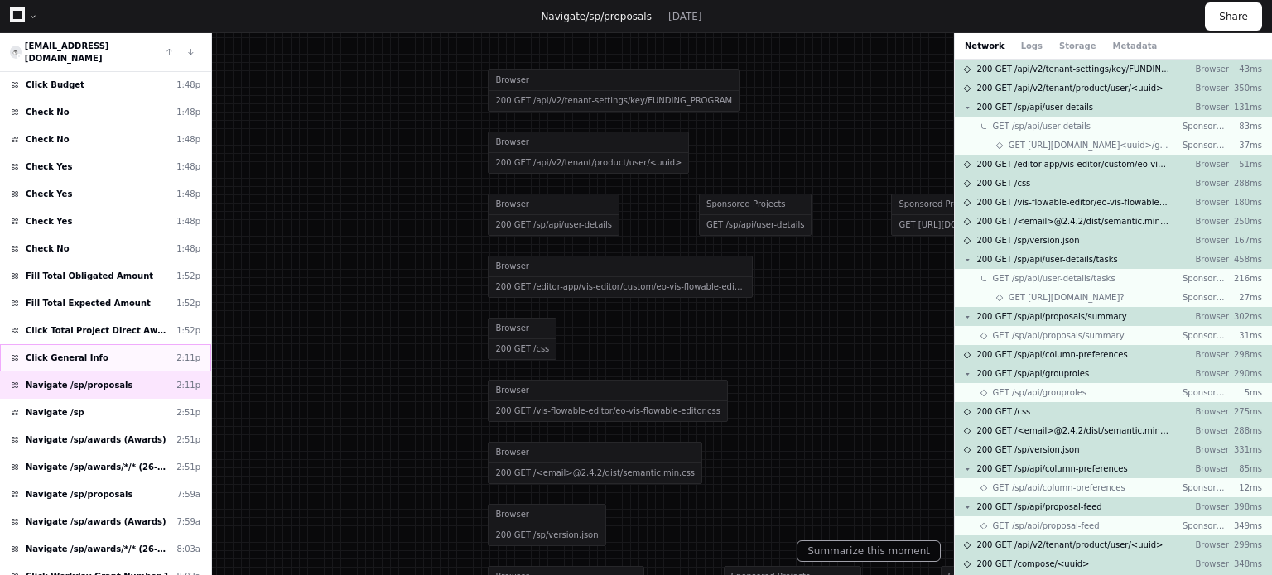
click at [132, 344] on div "Click General Info 2:11p" at bounding box center [105, 357] width 211 height 27
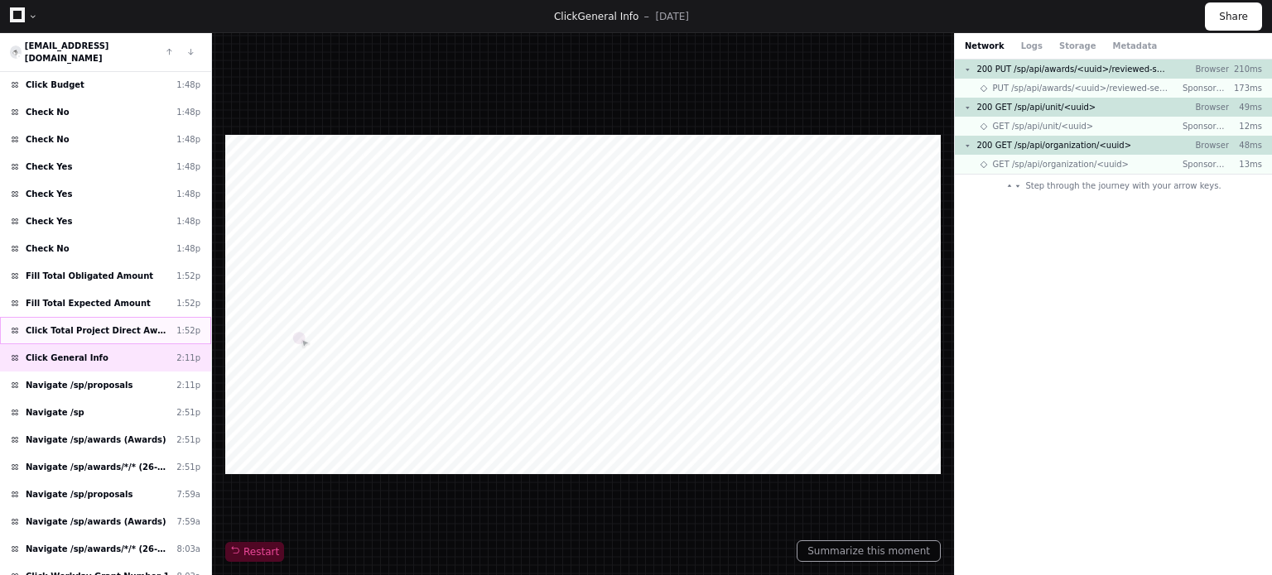
click at [137, 325] on span "Click Total Project Direct Award Amount" at bounding box center [98, 331] width 144 height 12
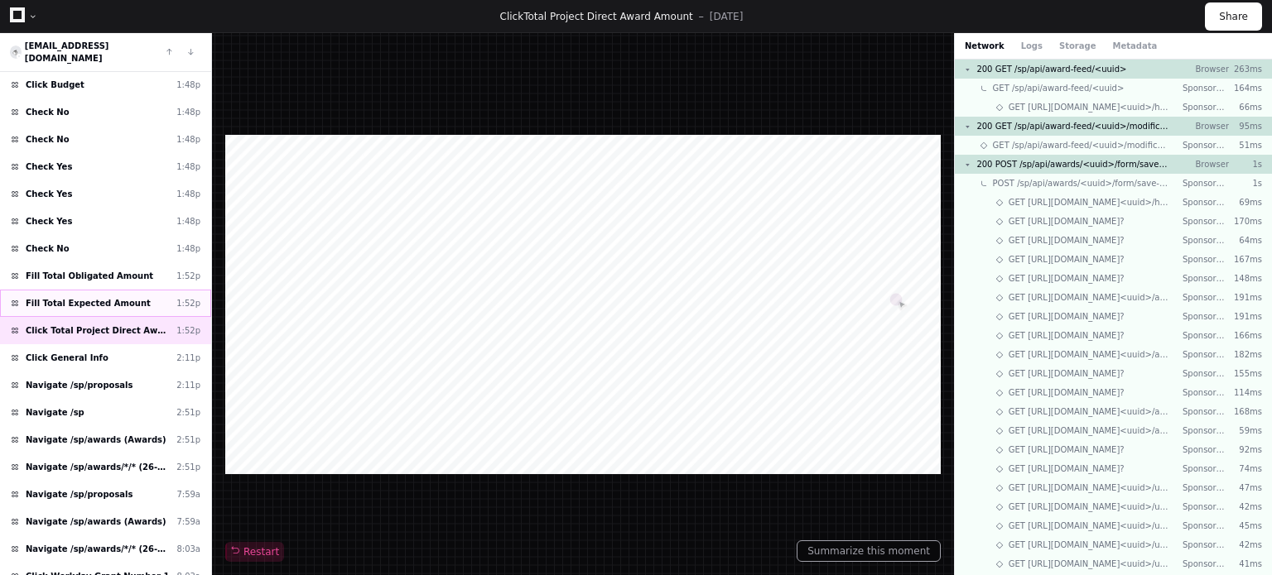
click at [128, 290] on div "Fill Total Expected Amount 1:52p" at bounding box center [105, 303] width 211 height 27
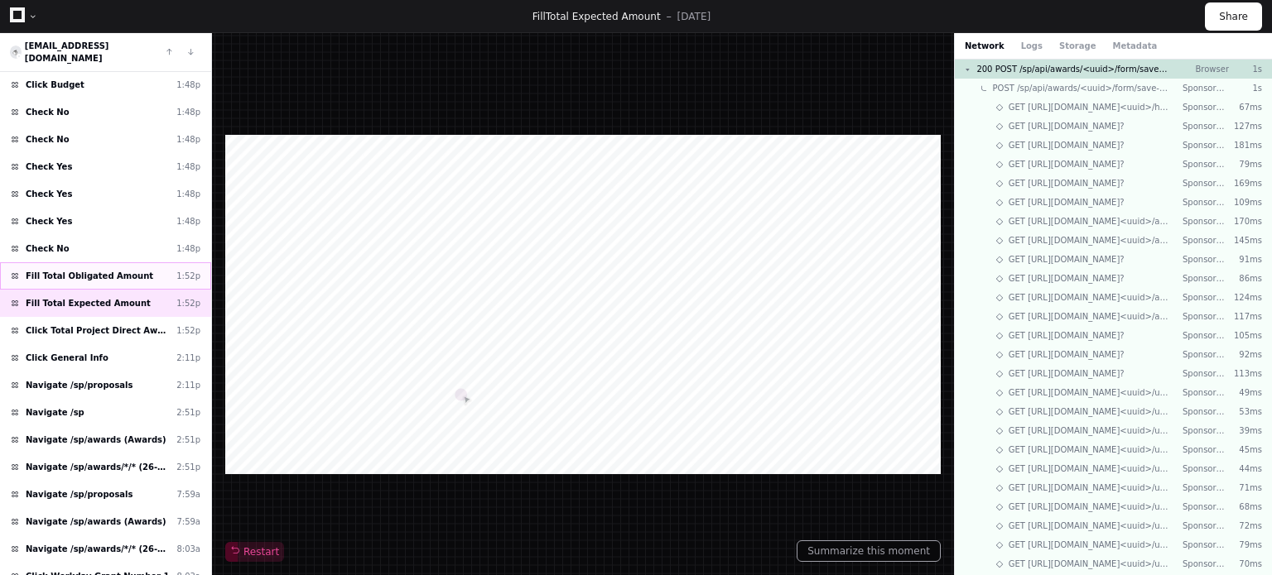
click at [130, 262] on div "Fill Total Obligated Amount 1:52p" at bounding box center [105, 275] width 211 height 27
